Goal: Transaction & Acquisition: Purchase product/service

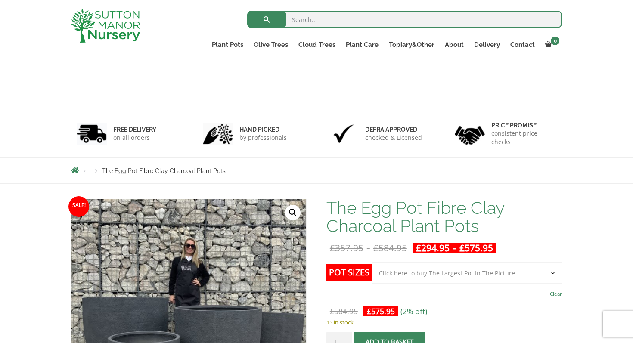
select select "Click here to buy The Largest Pot In The Picture"
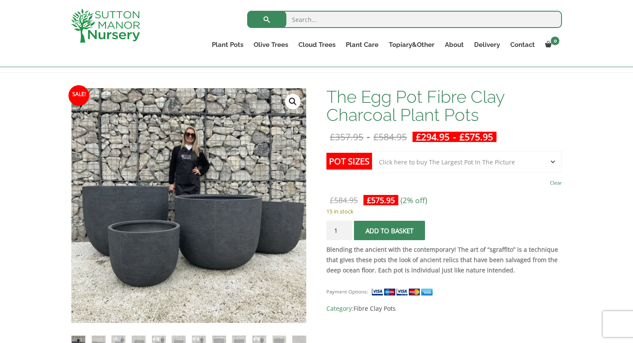
scroll to position [108, 0]
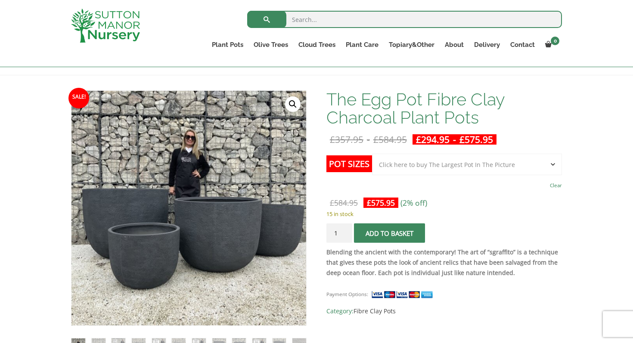
click at [525, 163] on select "Choose an option Click here to buy the 5th To Largest Pot In The Picture Click …" at bounding box center [467, 165] width 190 height 22
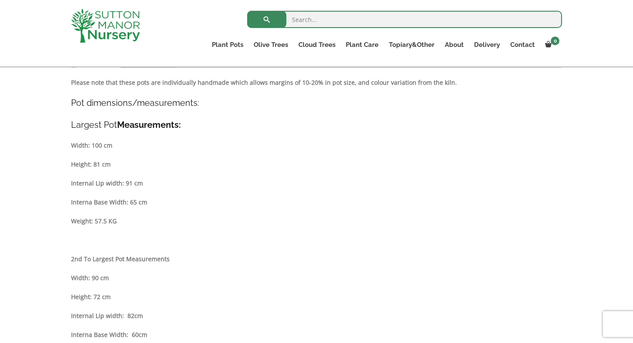
scroll to position [436, 0]
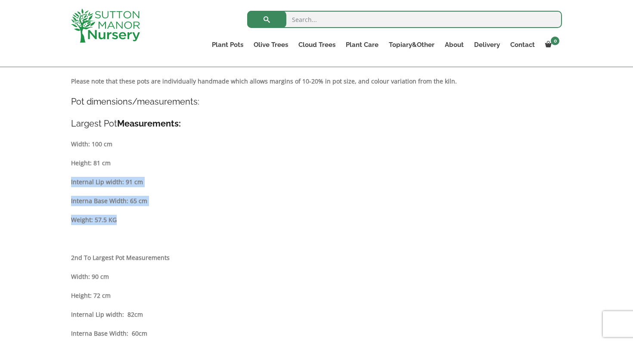
drag, startPoint x: 129, startPoint y: 217, endPoint x: 163, endPoint y: 158, distance: 67.9
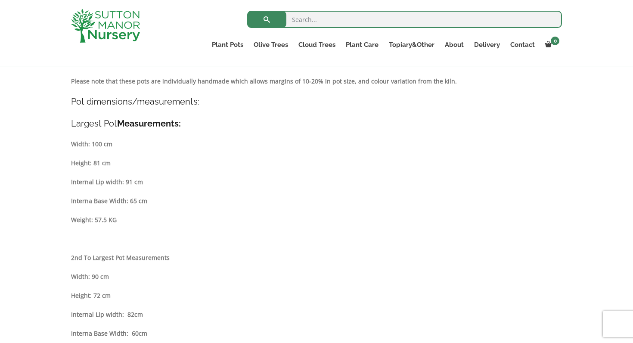
click at [165, 180] on p "Internal Lip width: 91 cm" at bounding box center [316, 182] width 491 height 10
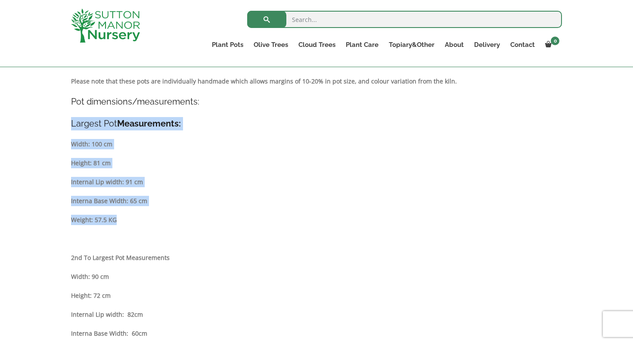
drag, startPoint x: 124, startPoint y: 220, endPoint x: 70, endPoint y: 123, distance: 111.3
copy div "Largest Pot Measurements: Width: 100 cm Height: 81 cm Internal Lip width: 91 cm…"
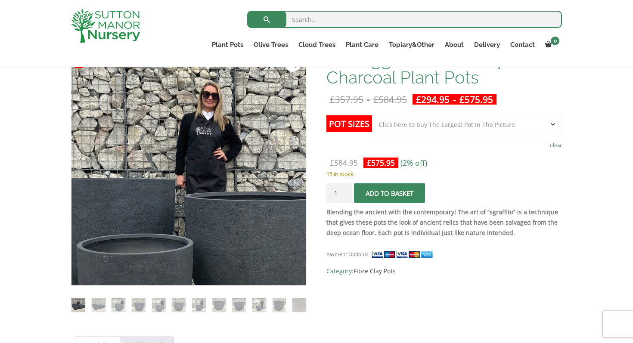
scroll to position [152, 0]
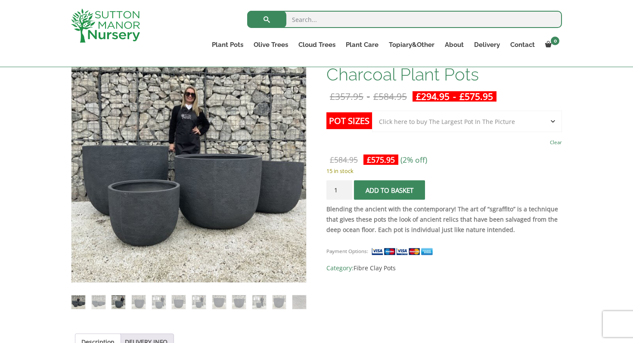
click at [118, 301] on img at bounding box center [118, 302] width 14 height 14
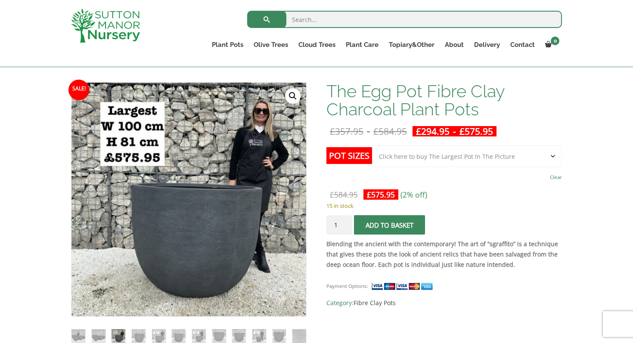
scroll to position [111, 0]
